Goal: Check status: Check status

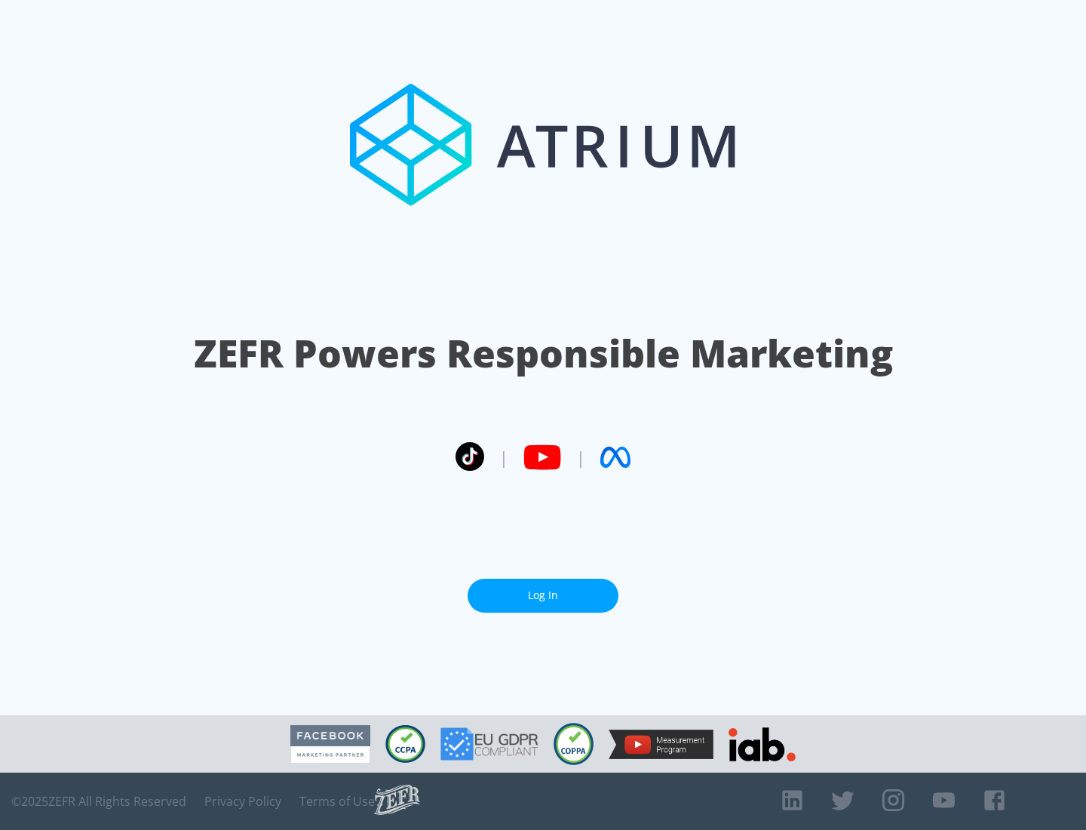
click at [543, 595] on link "Log In" at bounding box center [543, 595] width 151 height 34
